Goal: Task Accomplishment & Management: Complete application form

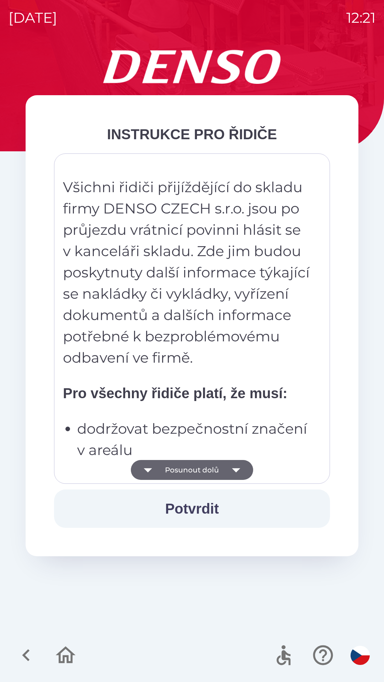
click at [221, 478] on button "Posunout dolů" at bounding box center [192, 470] width 122 height 20
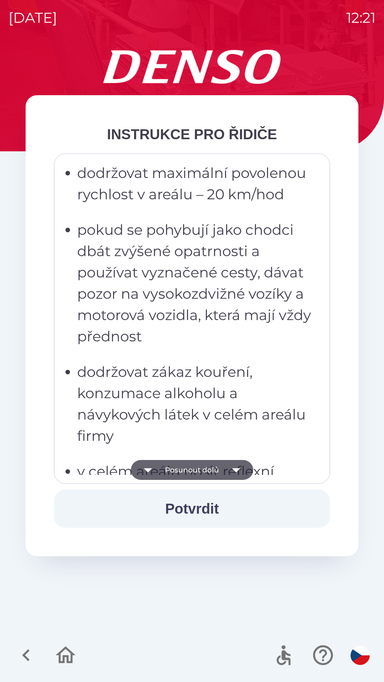
click at [220, 477] on button "Posunout dolů" at bounding box center [192, 470] width 122 height 20
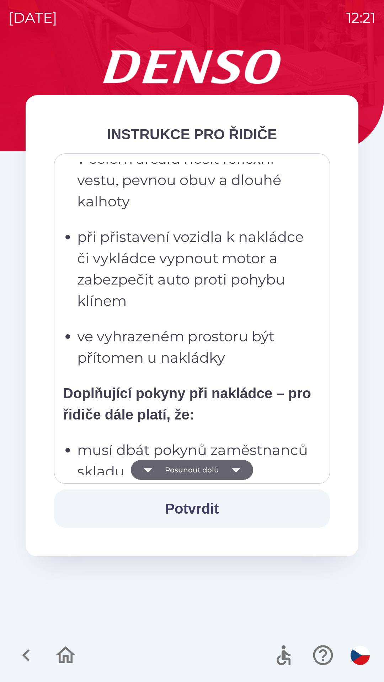
click at [222, 473] on button "Posunout dolů" at bounding box center [192, 470] width 122 height 20
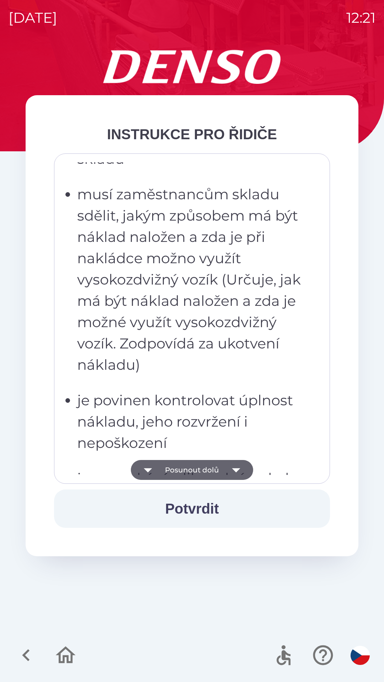
click at [223, 475] on button "Posunout dolů" at bounding box center [192, 470] width 122 height 20
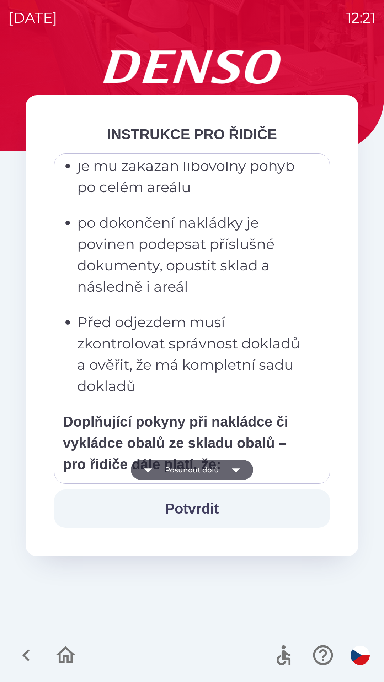
click at [220, 475] on button "Posunout dolů" at bounding box center [192, 470] width 122 height 20
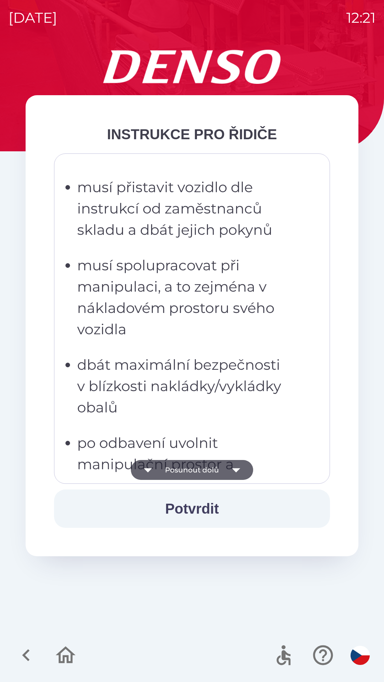
click at [217, 476] on button "Posunout dolů" at bounding box center [192, 470] width 122 height 20
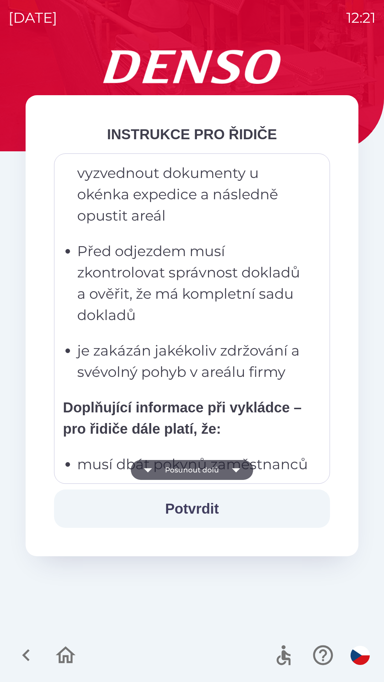
click at [214, 476] on button "Posunout dolů" at bounding box center [192, 470] width 122 height 20
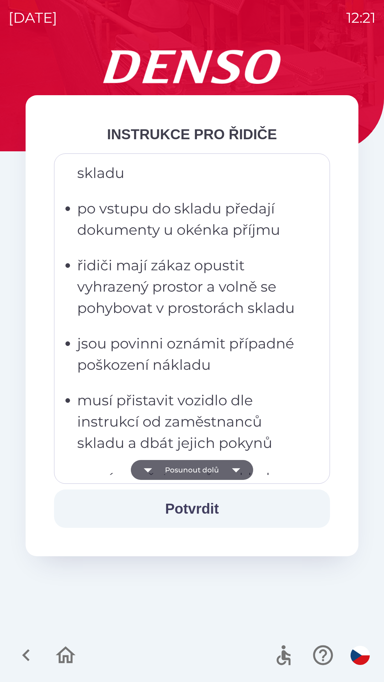
click at [216, 475] on button "Posunout dolů" at bounding box center [192, 470] width 122 height 20
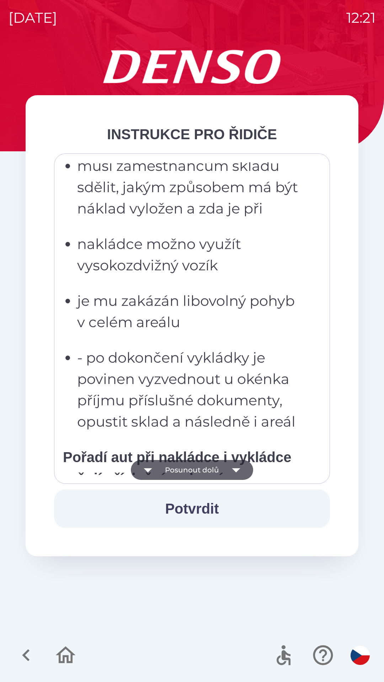
click at [221, 473] on button "Posunout dolů" at bounding box center [192, 470] width 122 height 20
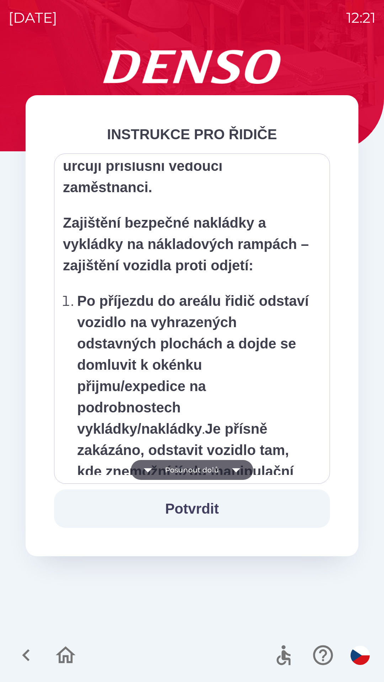
click at [223, 473] on button "Posunout dolů" at bounding box center [192, 470] width 122 height 20
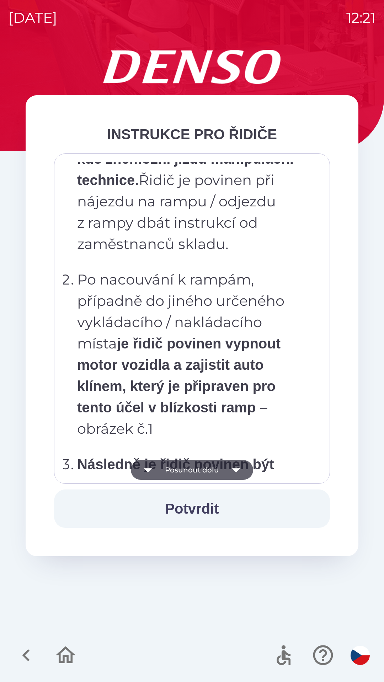
click at [224, 471] on button "Posunout dolů" at bounding box center [192, 470] width 122 height 20
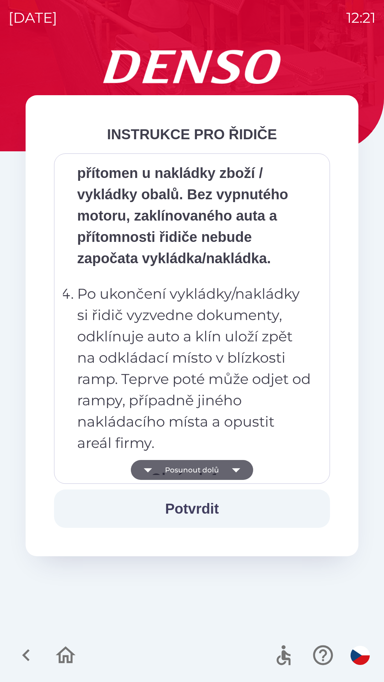
click at [226, 474] on icon "button" at bounding box center [236, 470] width 20 height 20
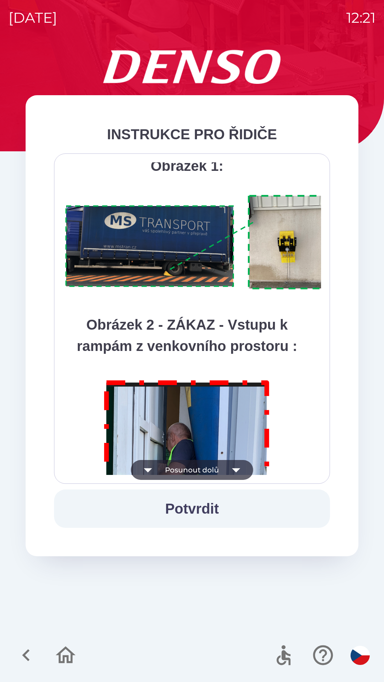
click at [228, 473] on icon "button" at bounding box center [236, 470] width 20 height 20
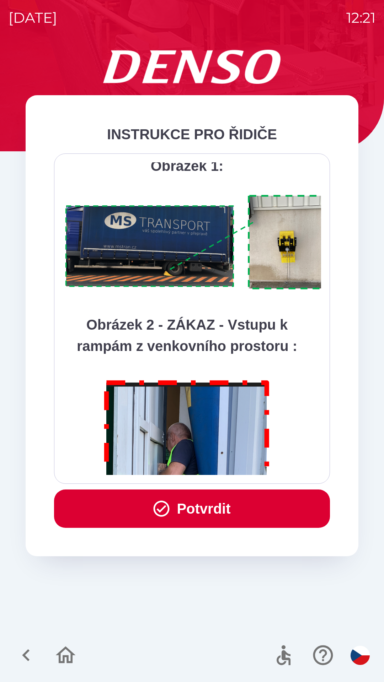
scroll to position [3992, 0]
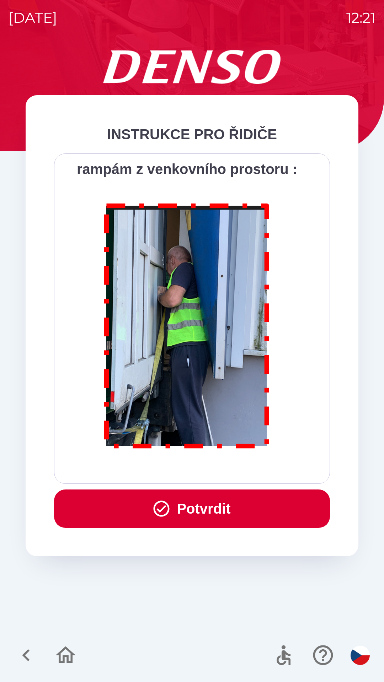
click at [228, 475] on div "Všichni řidiči přijíždějící do skladu firmy DENSO CZECH s.r.o. jsou po průjezdu…" at bounding box center [192, 318] width 258 height 313
click at [230, 502] on button "Potvrdit" at bounding box center [192, 508] width 276 height 38
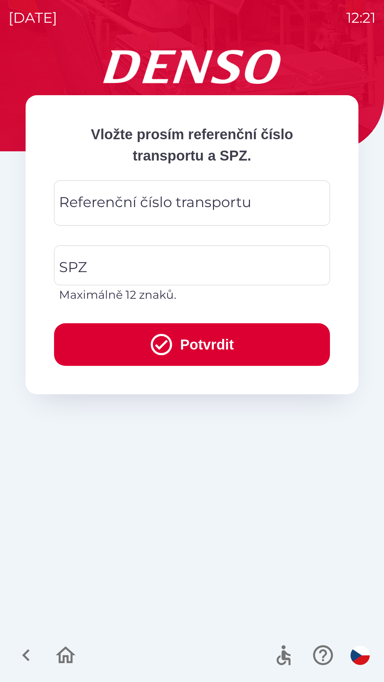
click at [137, 205] on div "Referenční číslo transportu Referenční číslo transportu" at bounding box center [192, 202] width 276 height 45
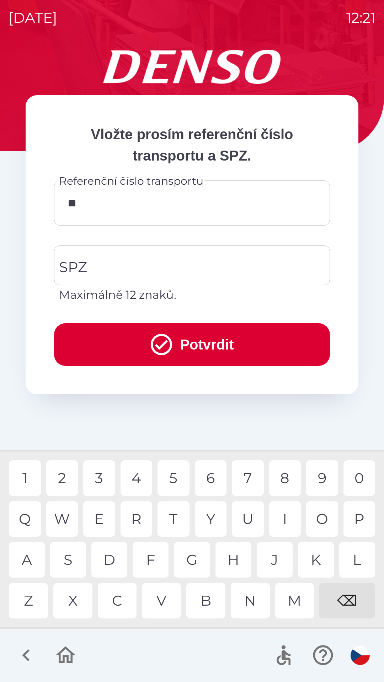
click at [323, 482] on div "9" at bounding box center [322, 478] width 32 height 36
click at [100, 484] on div "3" at bounding box center [99, 478] width 32 height 36
type input "********"
click at [171, 477] on div "5" at bounding box center [173, 478] width 32 height 36
click at [150, 257] on input "SPZ" at bounding box center [186, 265] width 259 height 33
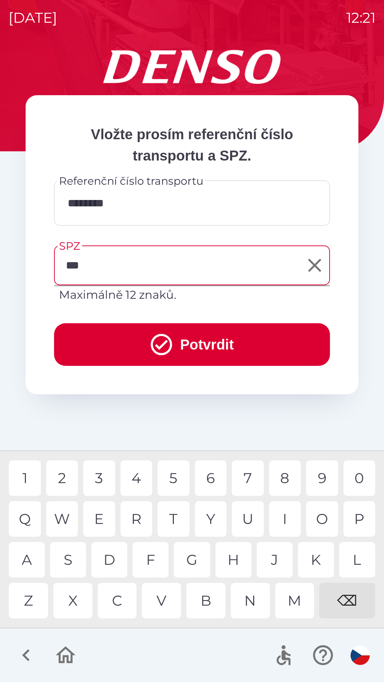
click at [174, 480] on div "5" at bounding box center [173, 478] width 32 height 36
click at [215, 481] on div "6" at bounding box center [211, 478] width 32 height 36
type input "*******"
click at [363, 481] on div "0" at bounding box center [359, 478] width 32 height 36
click at [187, 334] on button "Potvrdit" at bounding box center [192, 344] width 276 height 43
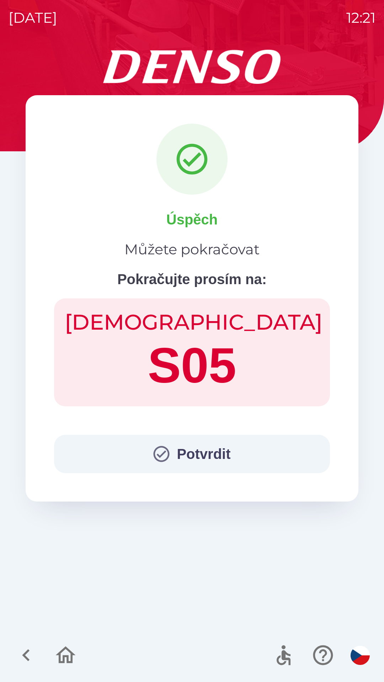
click at [198, 461] on button "Potvrdit" at bounding box center [192, 454] width 276 height 38
